Goal: Find specific page/section: Find specific page/section

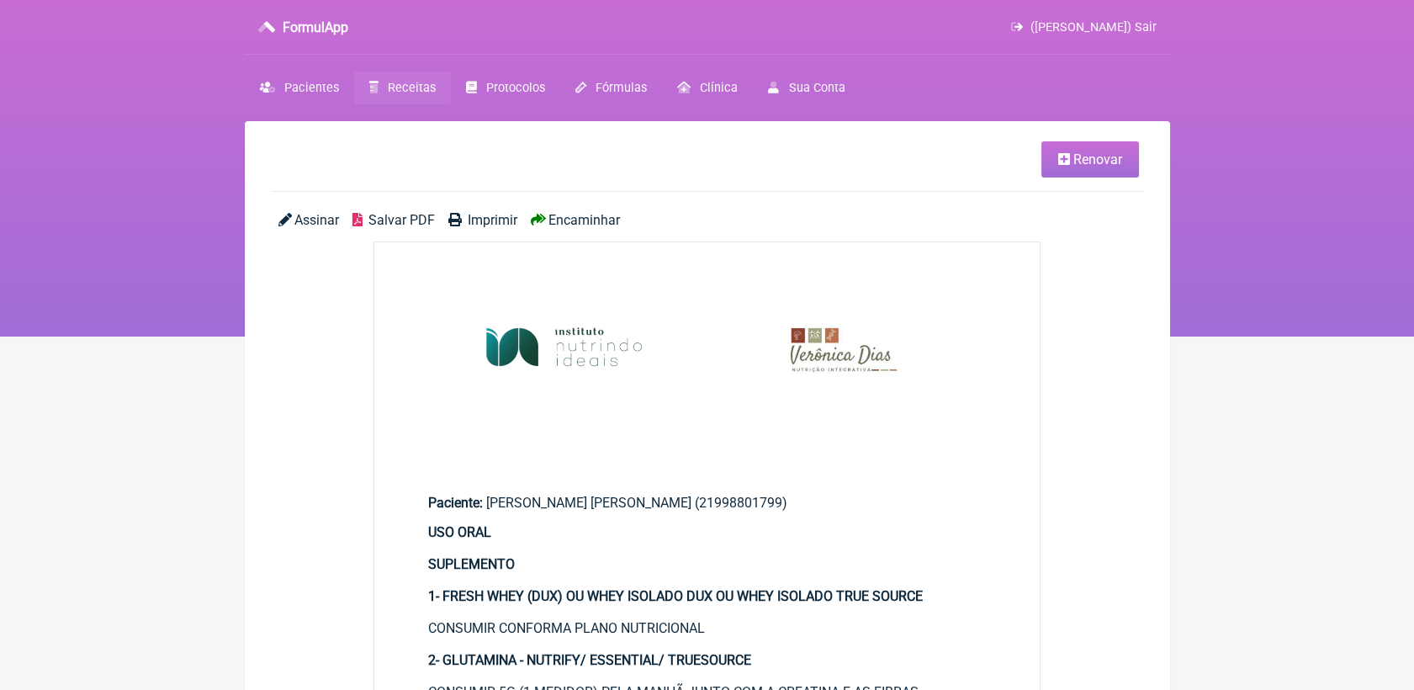
click at [395, 93] on span "Receitas" at bounding box center [412, 88] width 48 height 14
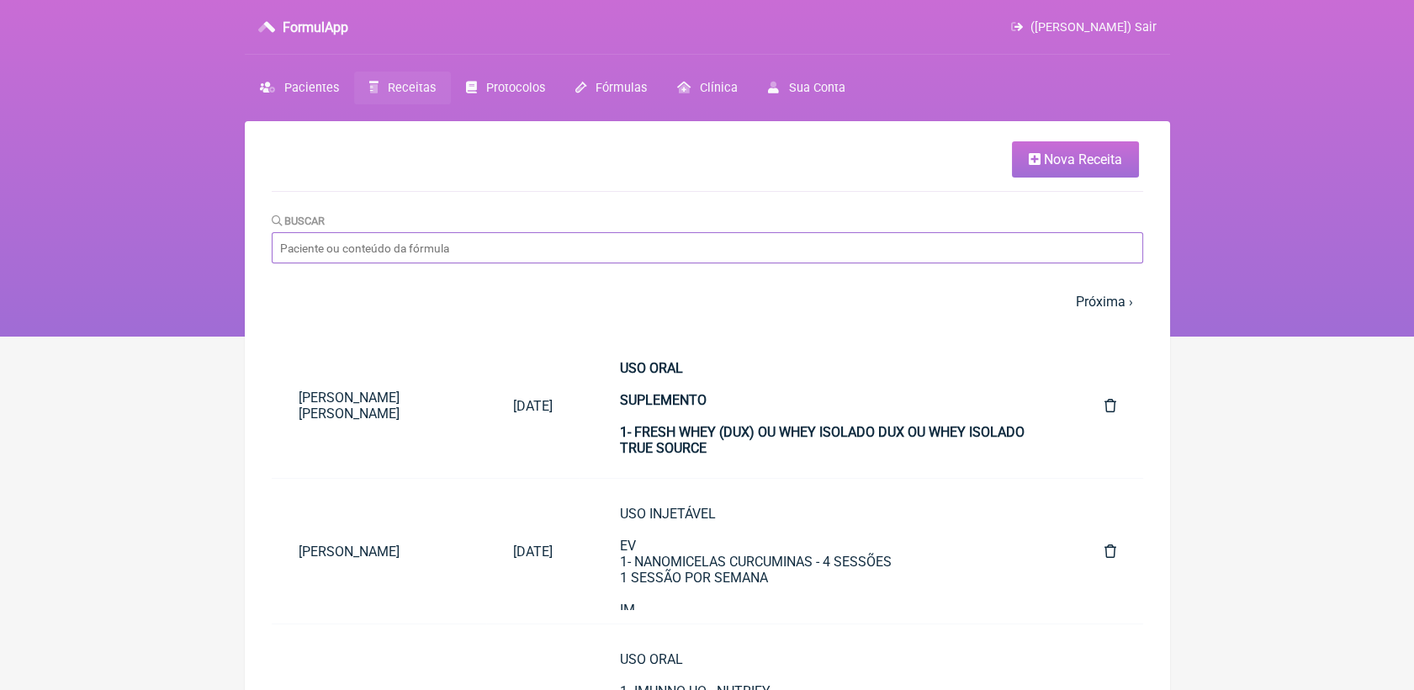
click at [535, 252] on input "Buscar" at bounding box center [708, 247] width 872 height 31
type input "karem"
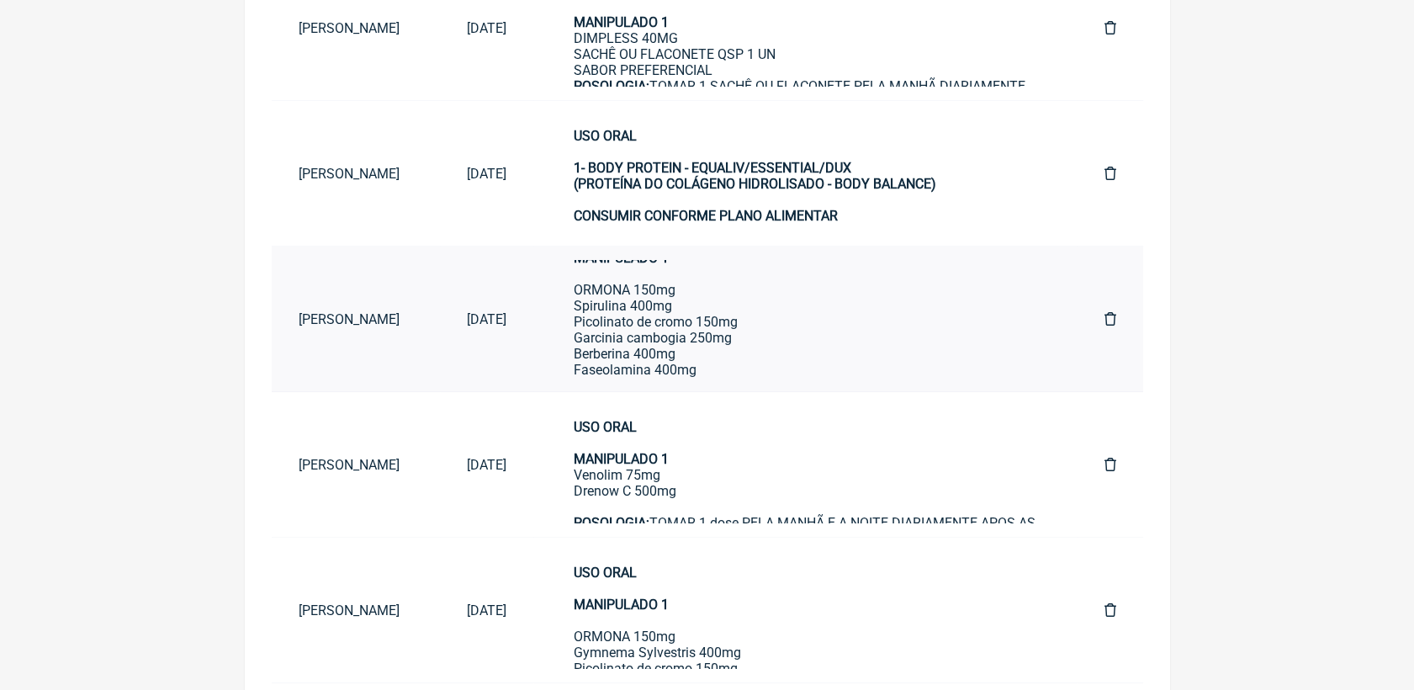
scroll to position [74, 0]
click at [737, 454] on div "USO ORAL MANIPULADO 1 Venolim 75mg Drenow C 500mg POSOLOGIA: TOMAR 1 dose PELA …" at bounding box center [806, 635] width 464 height 432
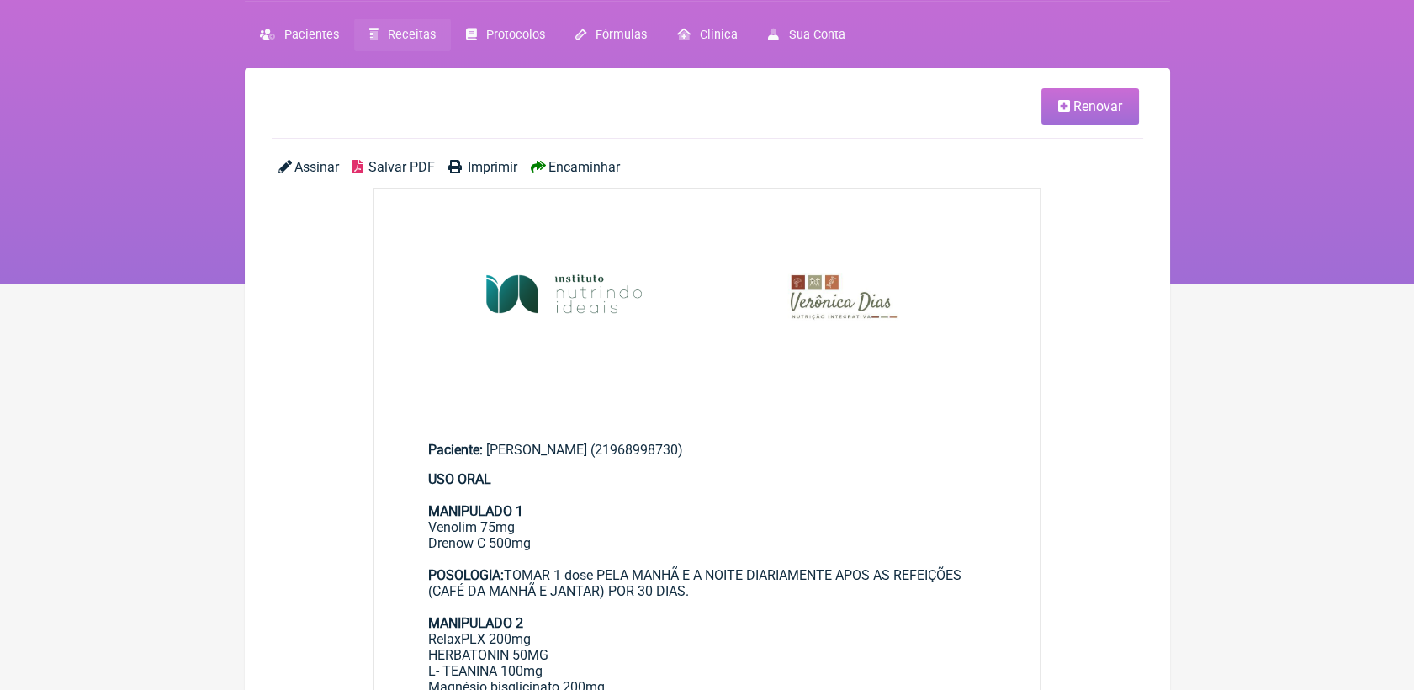
scroll to position [93, 0]
